Goal: Task Accomplishment & Management: Manage account settings

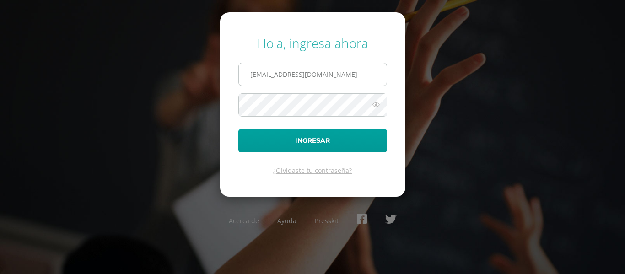
type input "[EMAIL_ADDRESS][DOMAIN_NAME]"
click at [238, 129] on button "Ingresar" at bounding box center [312, 140] width 149 height 23
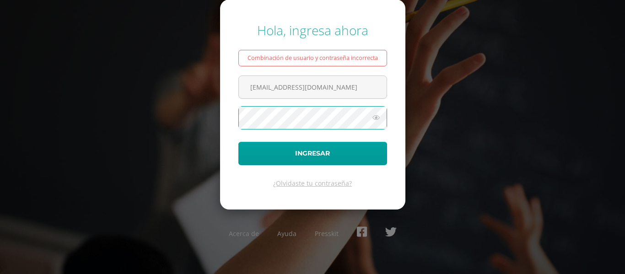
click at [238, 142] on button "Ingresar" at bounding box center [312, 153] width 149 height 23
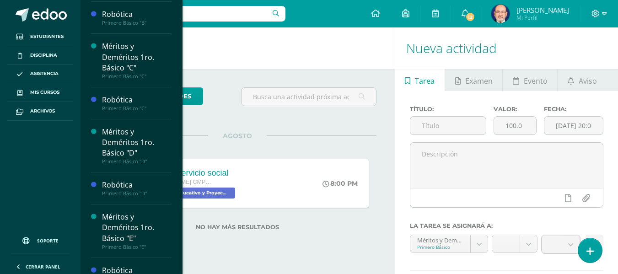
scroll to position [275, 0]
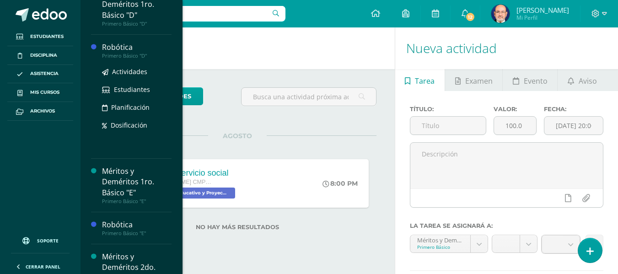
click at [124, 47] on div "Robótica" at bounding box center [137, 47] width 70 height 11
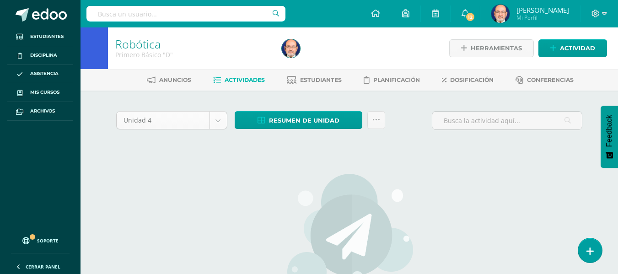
click at [220, 121] on body "Estudiantes Disciplina Asistencia Mis cursos Archivos Soporte Centro de ayuda Ú…" at bounding box center [309, 197] width 618 height 395
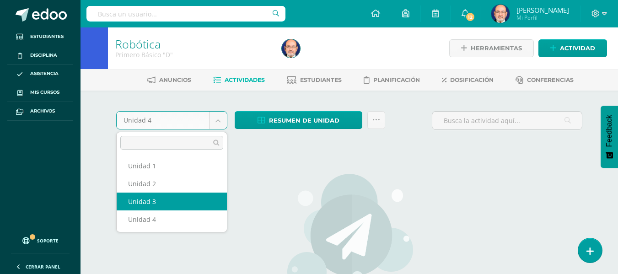
select select "Unidad 3"
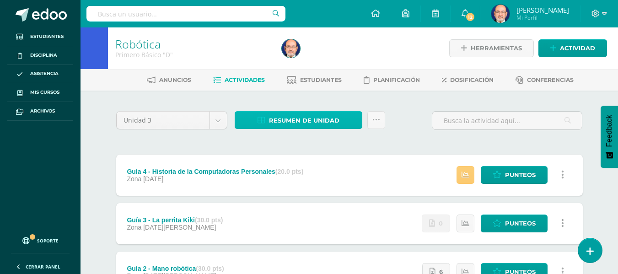
click at [318, 122] on span "Resumen de unidad" at bounding box center [304, 120] width 70 height 17
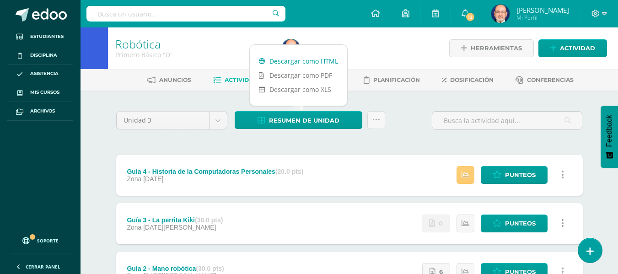
click at [320, 60] on link "Descargar como HTML" at bounding box center [298, 61] width 97 height 14
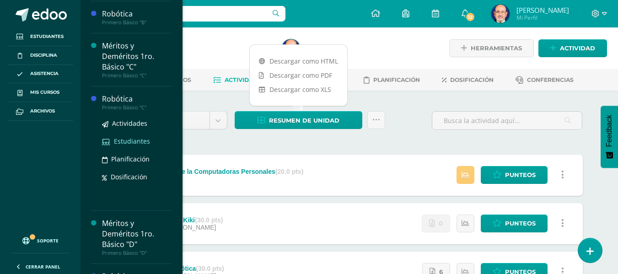
scroll to position [275, 0]
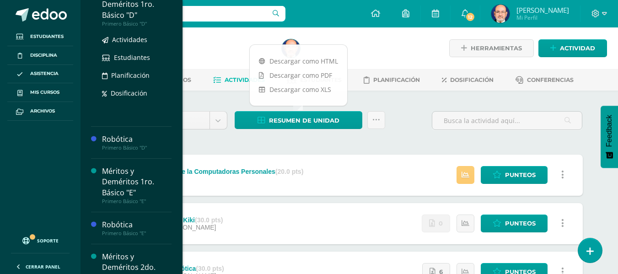
click at [120, 14] on div "Méritos y Deméritos 1ro. Básico "D"" at bounding box center [137, 5] width 70 height 32
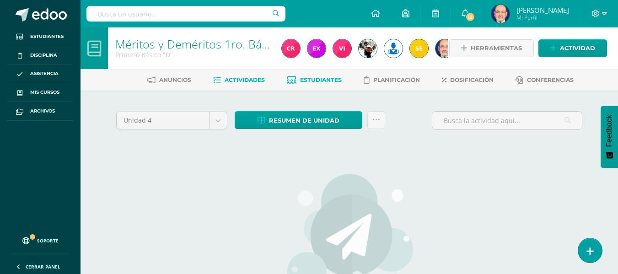
click at [308, 77] on span "Estudiantes" at bounding box center [321, 79] width 42 height 7
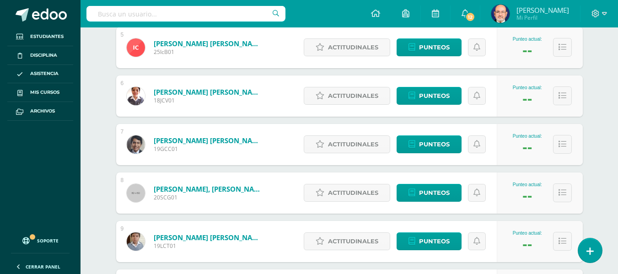
scroll to position [229, 0]
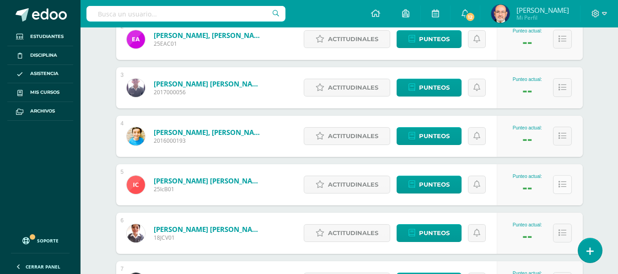
click at [563, 181] on icon at bounding box center [563, 185] width 8 height 8
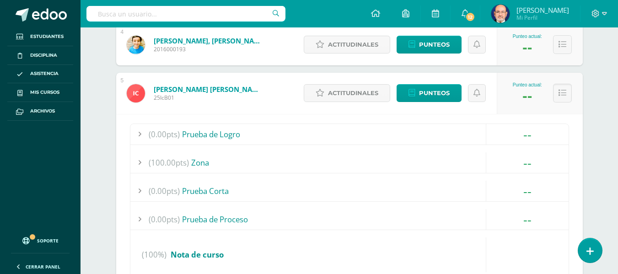
scroll to position [412, 0]
